Goal: Information Seeking & Learning: Get advice/opinions

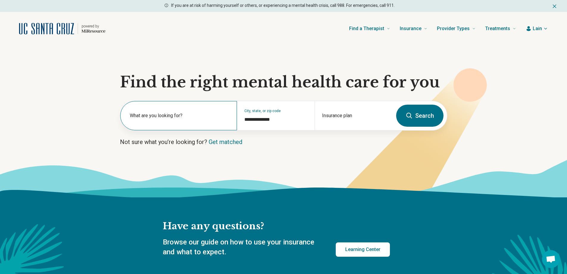
click at [207, 118] on label "What are you looking for?" at bounding box center [180, 115] width 100 height 7
click at [333, 112] on div "Insurance plan" at bounding box center [354, 115] width 78 height 29
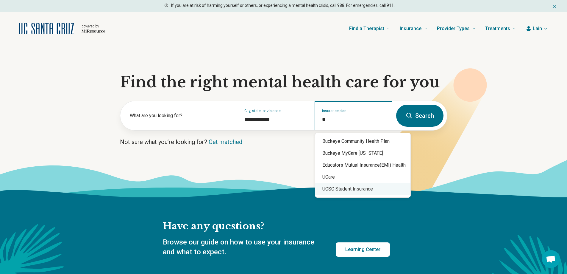
click at [344, 188] on div "UCSC Student Insurance" at bounding box center [362, 189] width 95 height 12
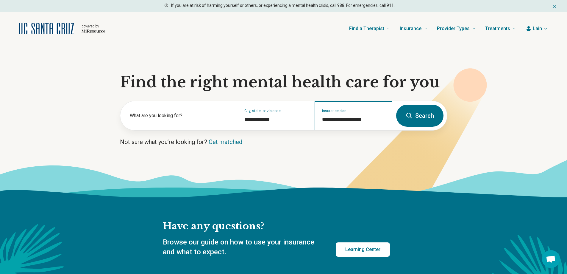
type input "**********"
click at [419, 112] on button "Search" at bounding box center [419, 115] width 47 height 22
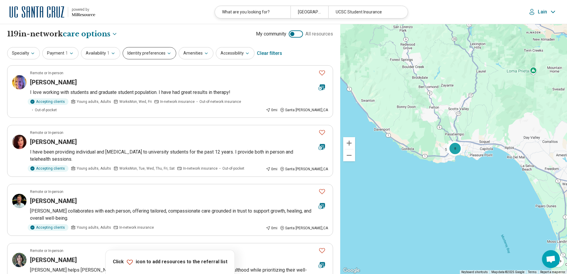
click at [143, 55] on button "Identity preferences" at bounding box center [150, 53] width 54 height 12
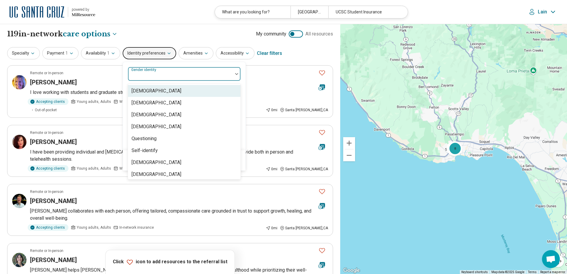
click at [148, 72] on label "Gender identity" at bounding box center [144, 70] width 26 height 4
drag, startPoint x: 151, startPoint y: 103, endPoint x: 151, endPoint y: 68, distance: 35.1
click at [151, 68] on div "8 results available. Use Up and Down to choose options, press Enter to select t…" at bounding box center [184, 74] width 113 height 14
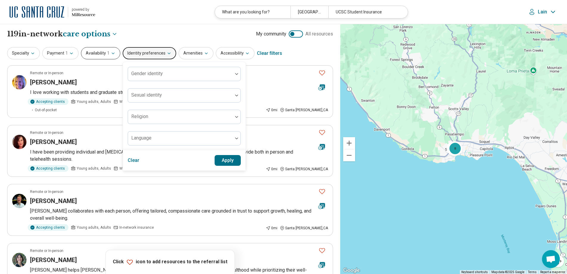
click at [113, 52] on icon "button" at bounding box center [113, 53] width 5 height 5
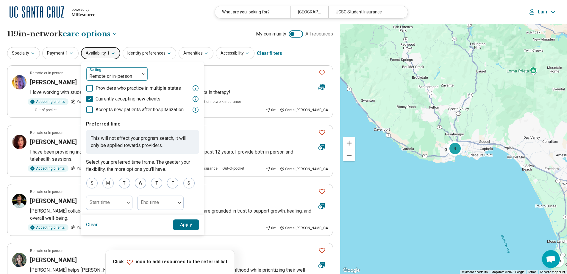
click at [122, 74] on div at bounding box center [113, 76] width 49 height 8
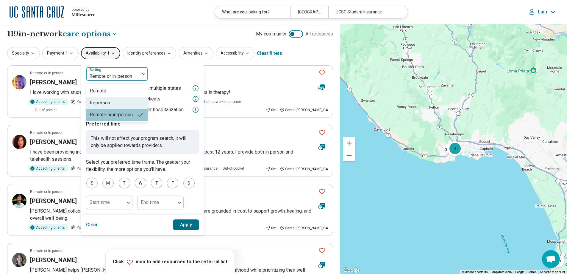
click at [116, 103] on div "In-person" at bounding box center [116, 103] width 61 height 12
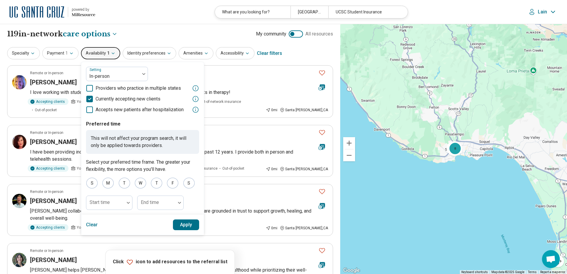
click at [186, 224] on button "Apply" at bounding box center [186, 224] width 26 height 11
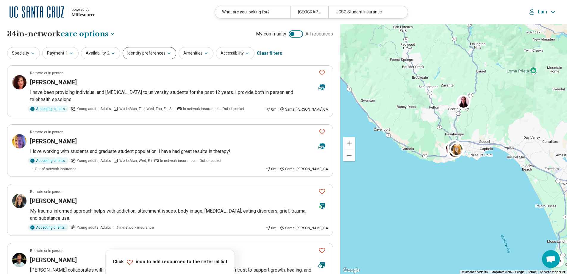
click at [156, 56] on button "Identity preferences" at bounding box center [150, 53] width 54 height 12
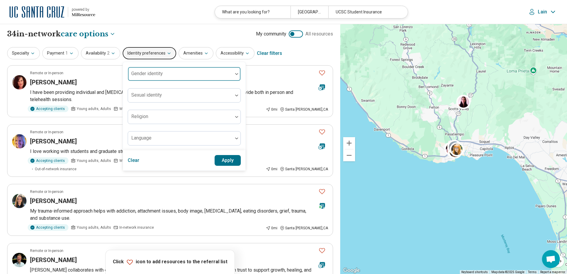
click at [150, 72] on div "Gender identity" at bounding box center [184, 74] width 113 height 14
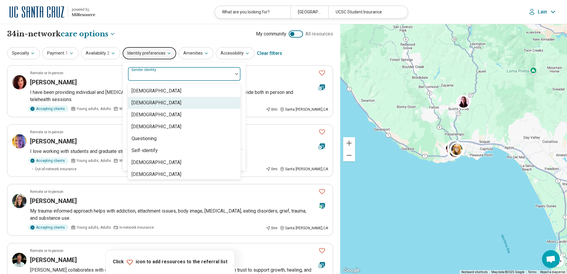
click at [148, 103] on div "[DEMOGRAPHIC_DATA]" at bounding box center [157, 102] width 50 height 7
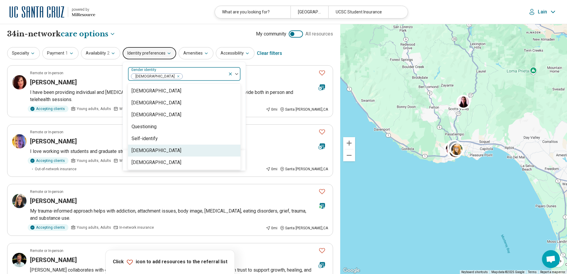
click at [241, 152] on div "Clear Apply" at bounding box center [184, 160] width 123 height 20
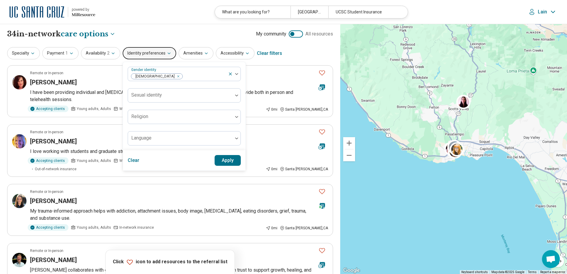
click at [226, 157] on button "Apply" at bounding box center [228, 160] width 26 height 11
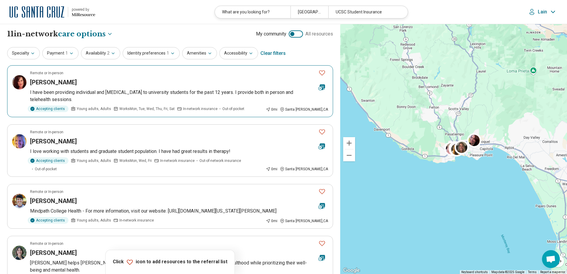
click at [323, 72] on icon "Favorite" at bounding box center [322, 72] width 7 height 7
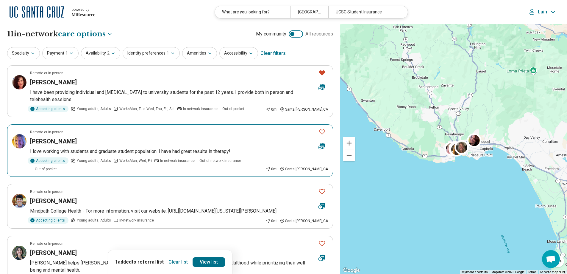
click at [320, 132] on icon "Favorite" at bounding box center [322, 131] width 7 height 7
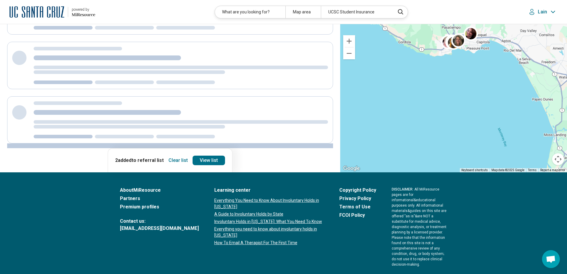
scroll to position [72, 0]
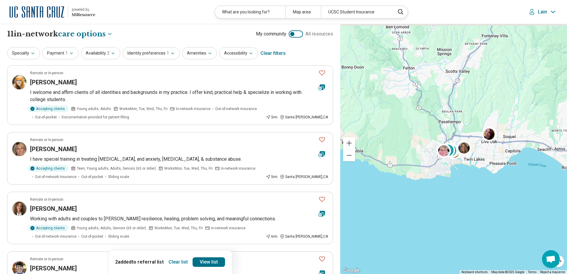
drag, startPoint x: 426, startPoint y: 88, endPoint x: 444, endPoint y: 197, distance: 110.9
click at [441, 192] on div "3 2" at bounding box center [453, 149] width 227 height 250
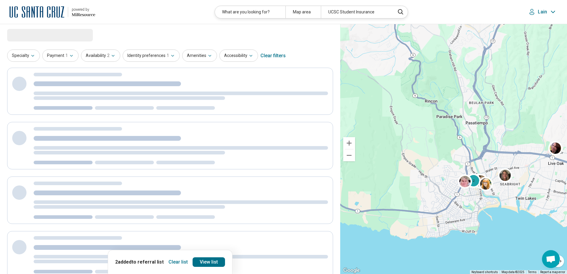
drag, startPoint x: 444, startPoint y: 176, endPoint x: 482, endPoint y: 235, distance: 70.1
click at [481, 235] on div "3 2" at bounding box center [453, 149] width 227 height 250
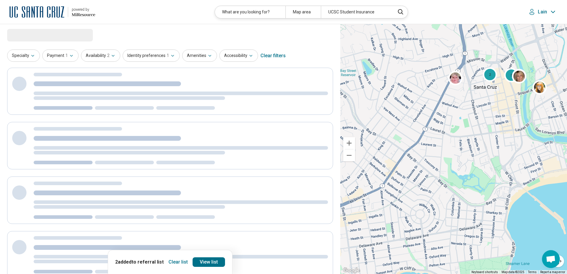
select select "***"
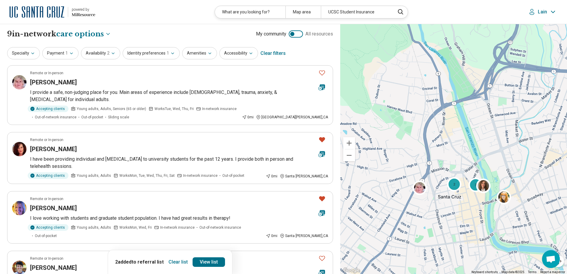
drag, startPoint x: 493, startPoint y: 132, endPoint x: 458, endPoint y: 242, distance: 115.7
click at [458, 242] on div "2 3" at bounding box center [453, 149] width 227 height 250
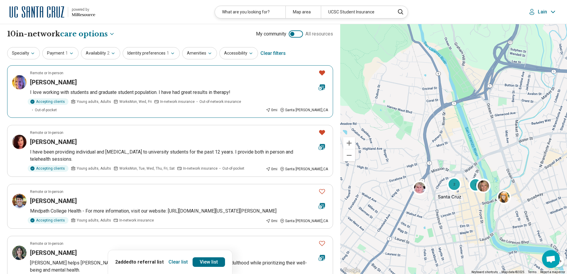
click at [65, 82] on h3 "Kerena Gordhamer Saltzman" at bounding box center [53, 82] width 47 height 8
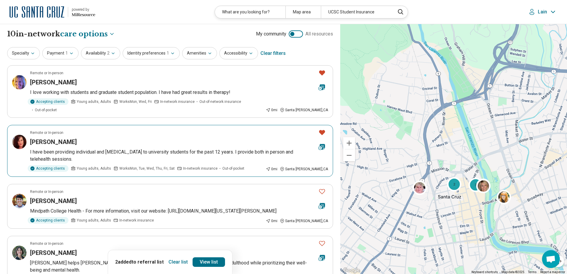
click at [77, 138] on h3 "Kimberly Prohaska" at bounding box center [53, 142] width 47 height 8
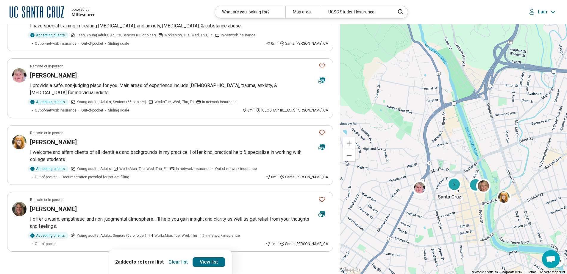
scroll to position [417, 0]
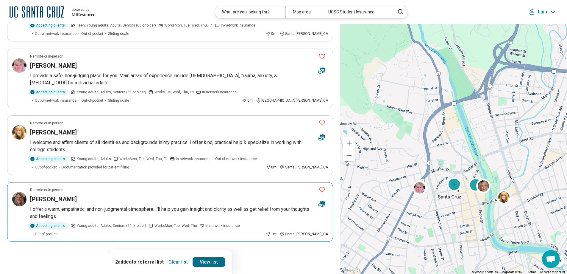
click at [49, 195] on h3 "Amy Hanle" at bounding box center [53, 199] width 47 height 8
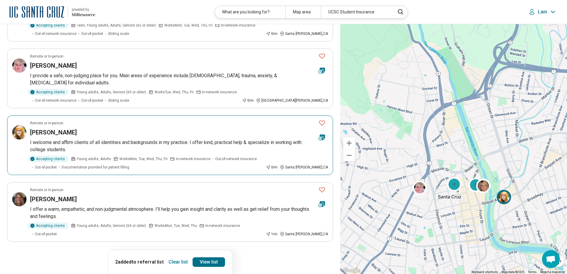
click at [322, 119] on icon "Favorite" at bounding box center [322, 122] width 7 height 7
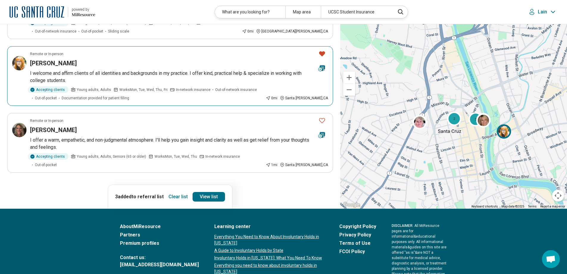
scroll to position [506, 0]
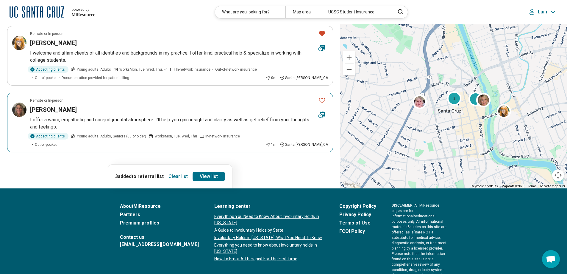
click at [322, 96] on icon "Favorite" at bounding box center [322, 99] width 7 height 7
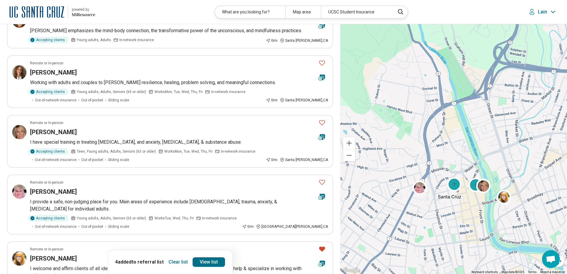
scroll to position [298, 0]
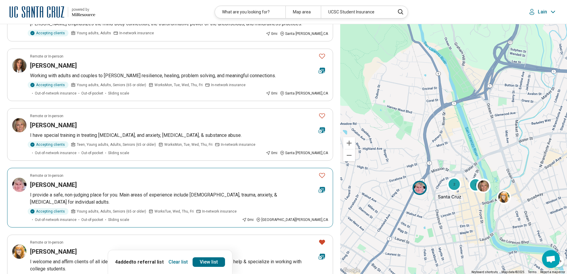
click at [321, 171] on icon "Favorite" at bounding box center [322, 174] width 7 height 7
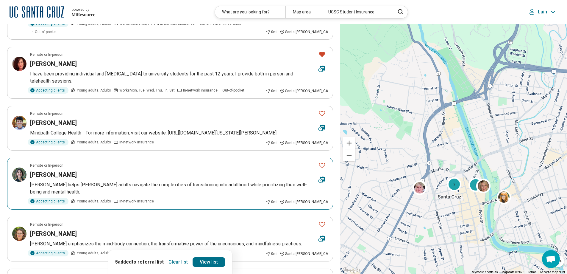
scroll to position [0, 0]
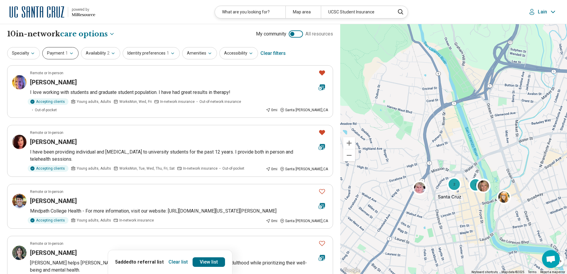
click at [62, 52] on button "Payment 1" at bounding box center [60, 53] width 36 height 12
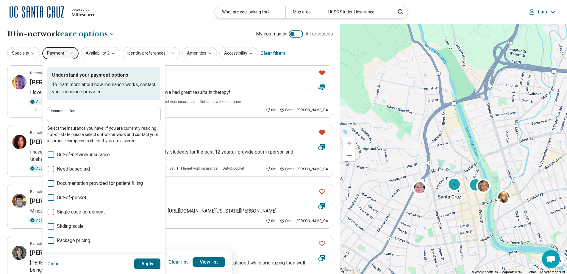
type input "**********"
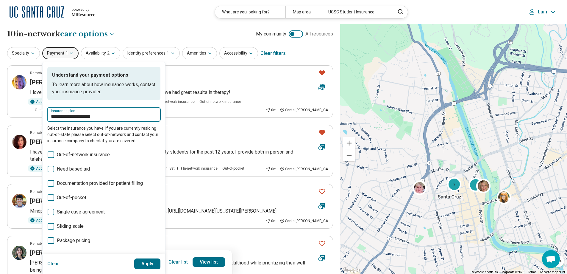
click at [79, 117] on input "**********" at bounding box center [104, 116] width 106 height 7
click at [112, 116] on input "**********" at bounding box center [104, 116] width 106 height 7
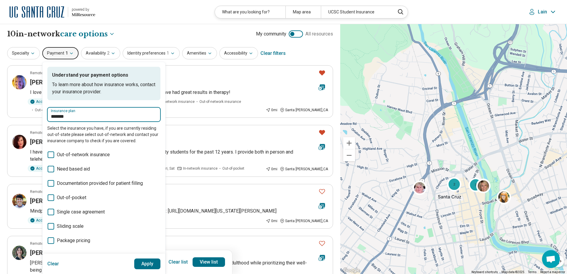
type input "******"
click at [111, 132] on icon "Suggestions" at bounding box center [110, 132] width 5 height 5
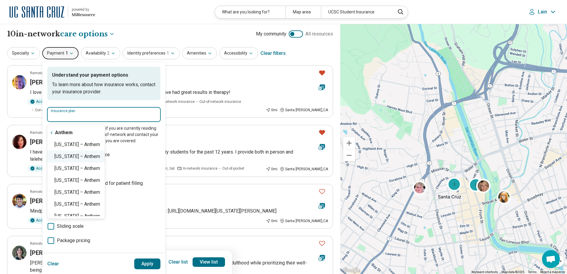
click at [98, 157] on div "California – Anthem" at bounding box center [75, 156] width 57 height 12
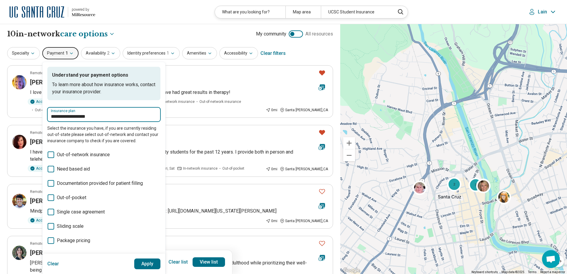
type input "**********"
click at [145, 263] on button "Apply" at bounding box center [147, 263] width 26 height 11
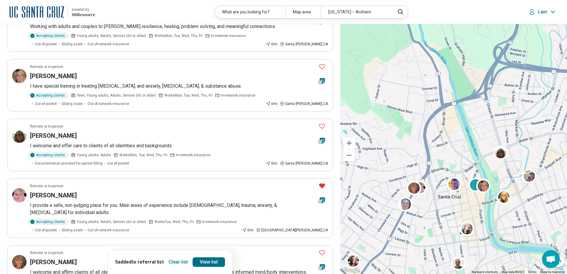
scroll to position [298, 0]
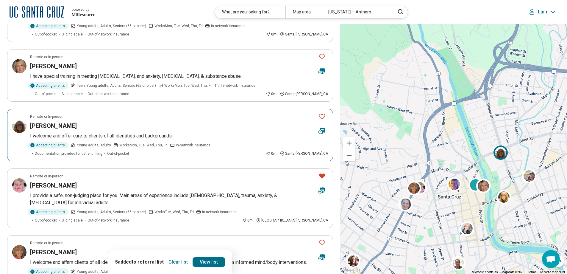
click at [323, 113] on icon "Favorite" at bounding box center [322, 116] width 7 height 7
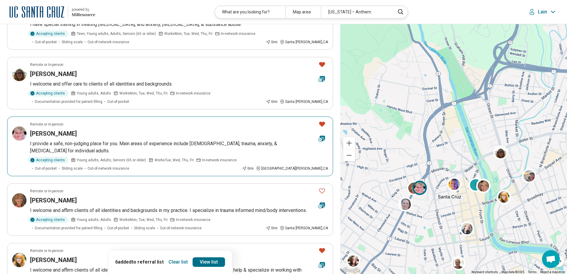
scroll to position [357, 0]
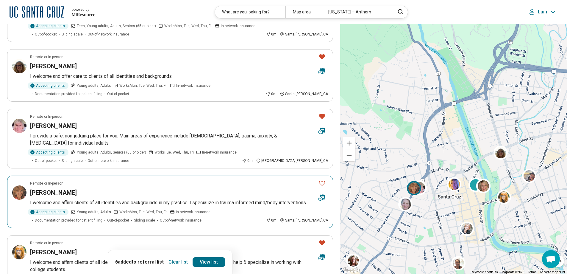
click at [322, 179] on icon "Favorite" at bounding box center [322, 182] width 7 height 7
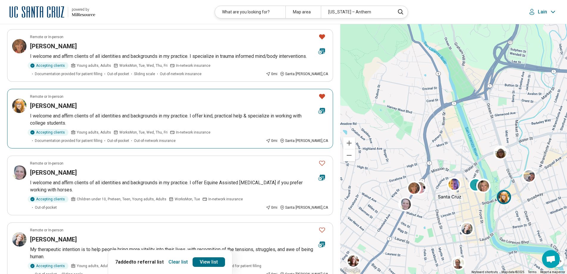
scroll to position [536, 0]
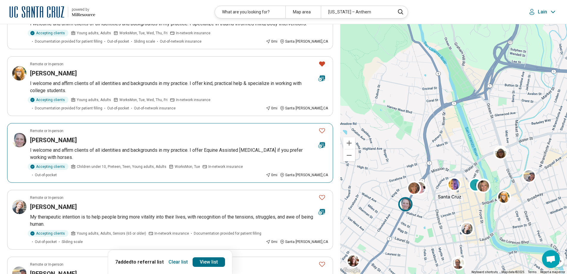
click at [324, 128] on icon "Favorite" at bounding box center [322, 130] width 6 height 5
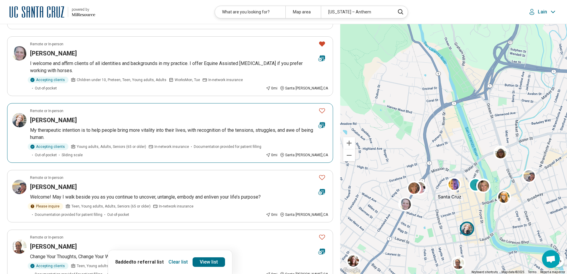
scroll to position [625, 0]
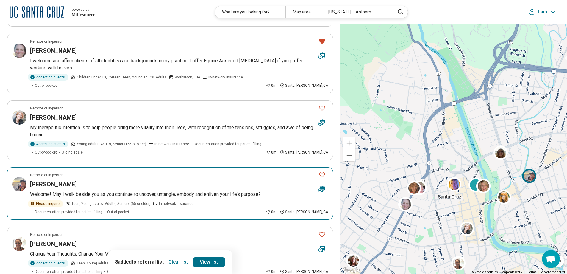
click at [320, 172] on icon "Favorite" at bounding box center [322, 174] width 6 height 5
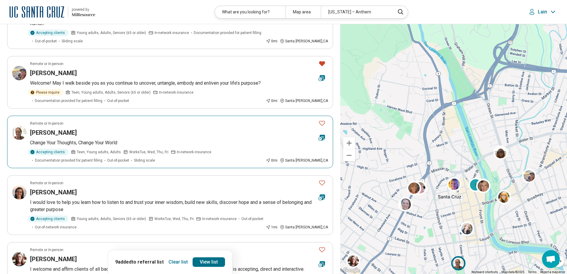
scroll to position [744, 0]
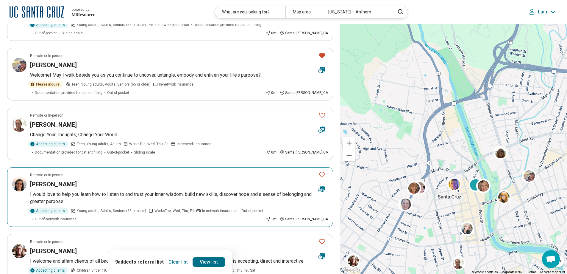
click at [323, 171] on icon "Favorite" at bounding box center [322, 174] width 7 height 7
click at [45, 180] on h3 "[PERSON_NAME]" at bounding box center [53, 184] width 47 height 8
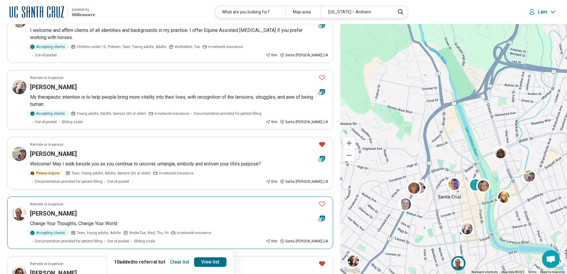
scroll to position [655, 0]
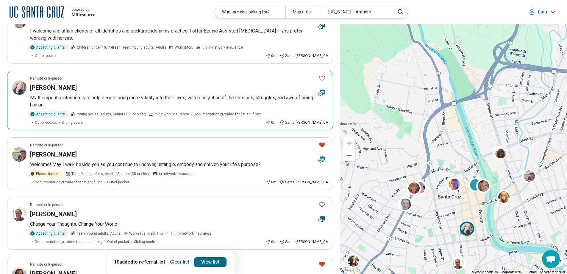
click at [323, 74] on icon "Favorite" at bounding box center [322, 77] width 7 height 7
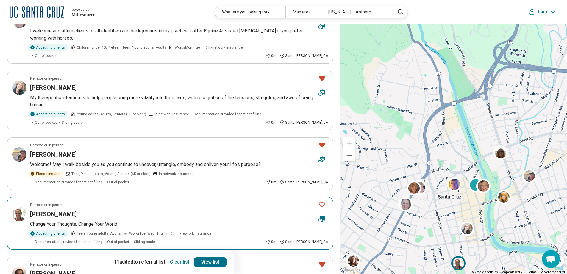
click at [322, 201] on icon "Favorite" at bounding box center [322, 204] width 7 height 7
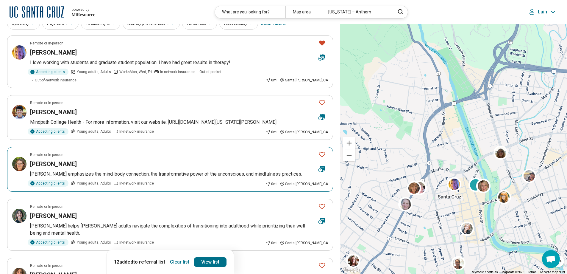
scroll to position [0, 0]
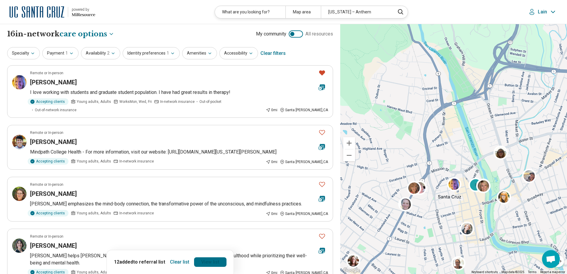
click at [211, 263] on link "View list" at bounding box center [210, 262] width 32 height 10
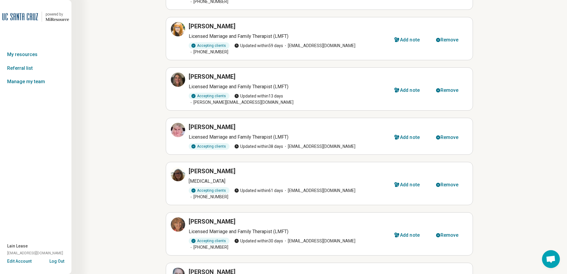
scroll to position [149, 0]
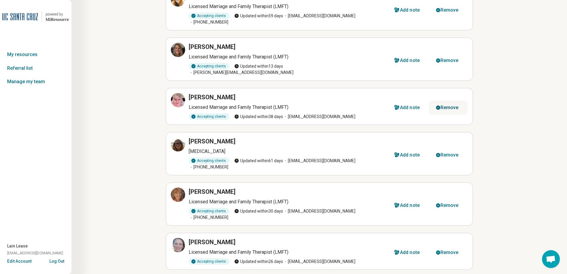
click at [447, 105] on div "Remove" at bounding box center [450, 107] width 18 height 5
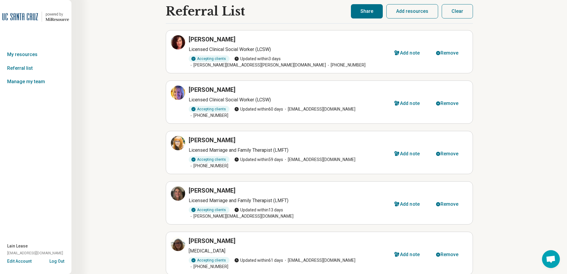
scroll to position [0, 0]
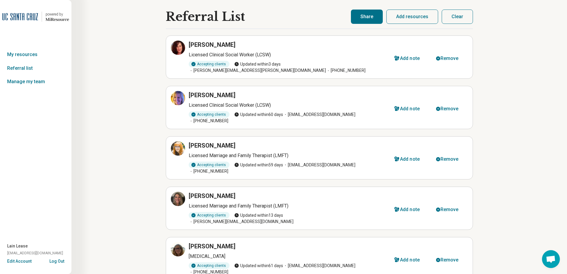
click at [422, 16] on button "Add resources" at bounding box center [412, 17] width 52 height 14
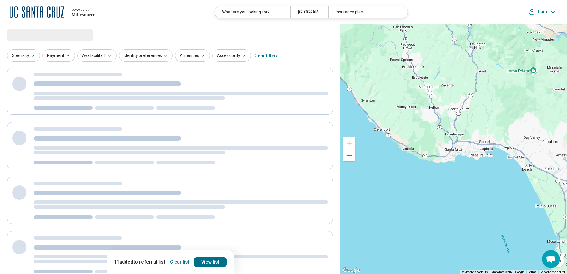
select select "***"
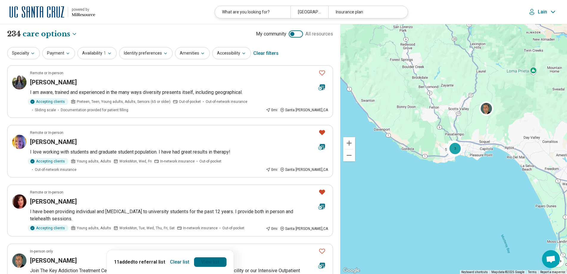
click at [205, 263] on link "View list" at bounding box center [210, 262] width 32 height 10
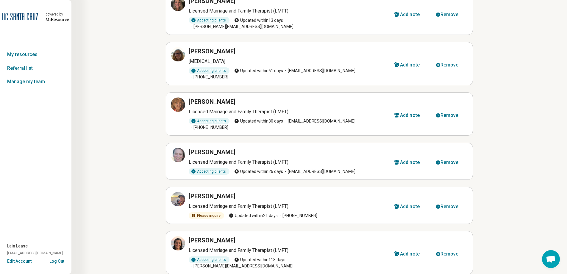
scroll to position [208, 0]
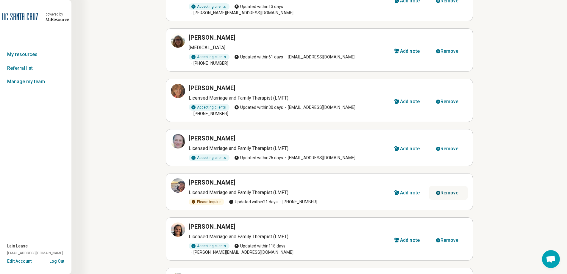
click at [448, 190] on div "Remove" at bounding box center [450, 192] width 18 height 5
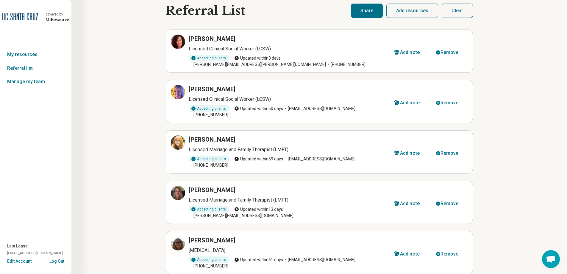
scroll to position [0, 0]
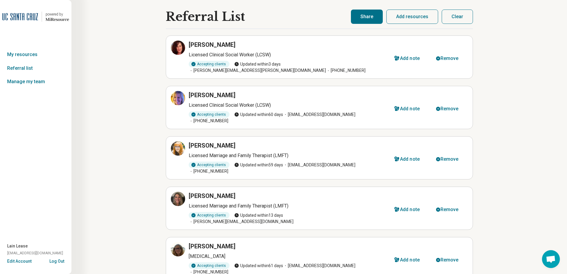
click at [365, 16] on button "Share" at bounding box center [367, 17] width 32 height 14
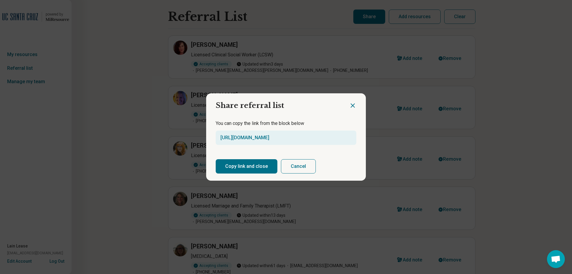
click at [241, 168] on button "Copy link and close" at bounding box center [247, 166] width 62 height 14
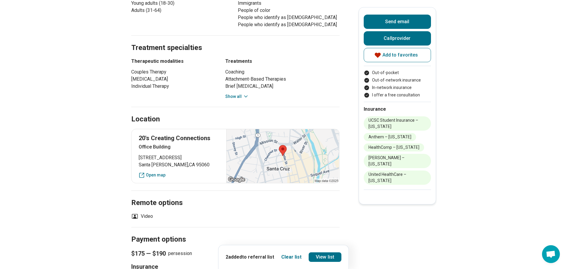
scroll to position [327, 0]
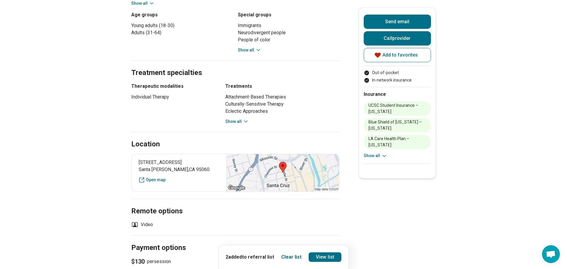
scroll to position [327, 0]
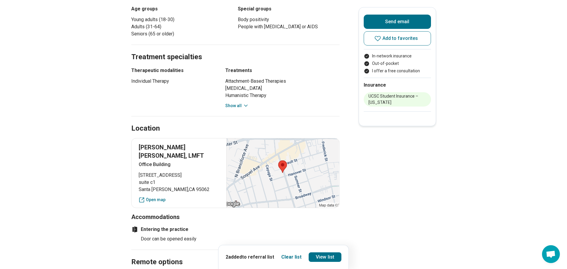
scroll to position [298, 0]
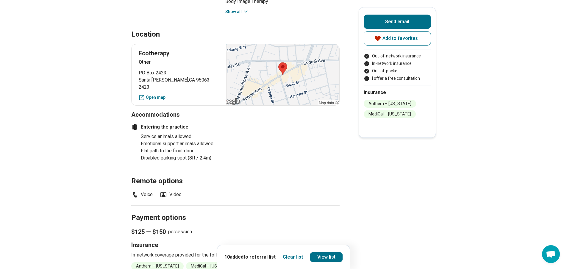
scroll to position [387, 0]
